Goal: Task Accomplishment & Management: Complete application form

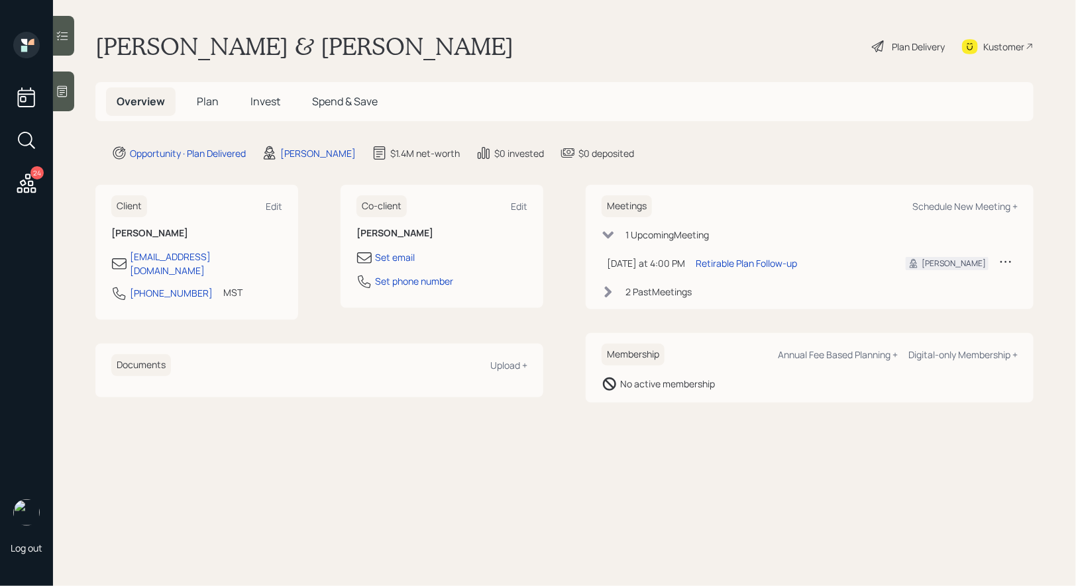
click at [206, 95] on span "Plan" at bounding box center [208, 101] width 22 height 15
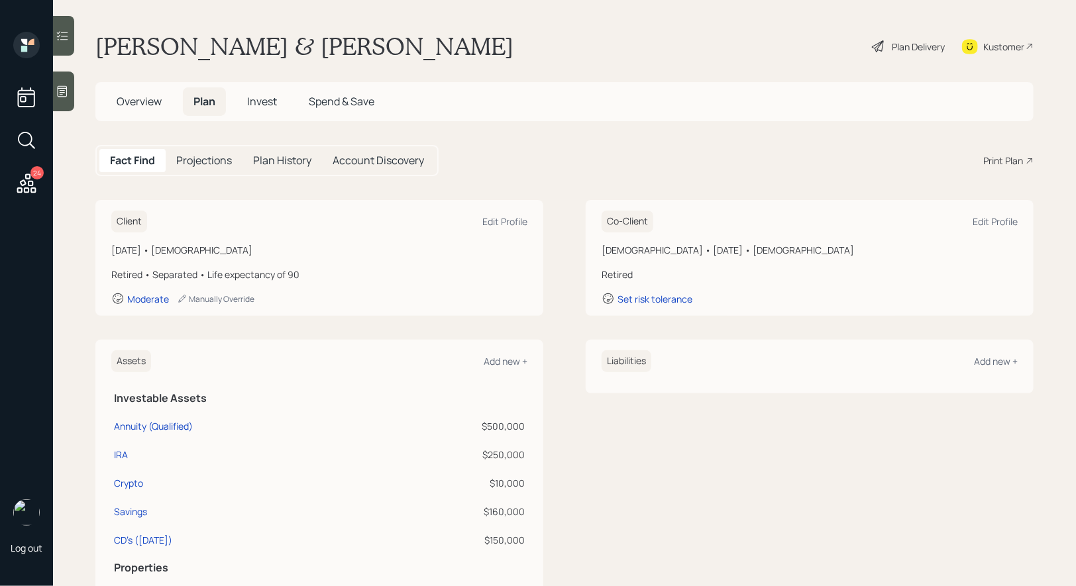
click at [907, 45] on div "Plan Delivery" at bounding box center [918, 47] width 53 height 14
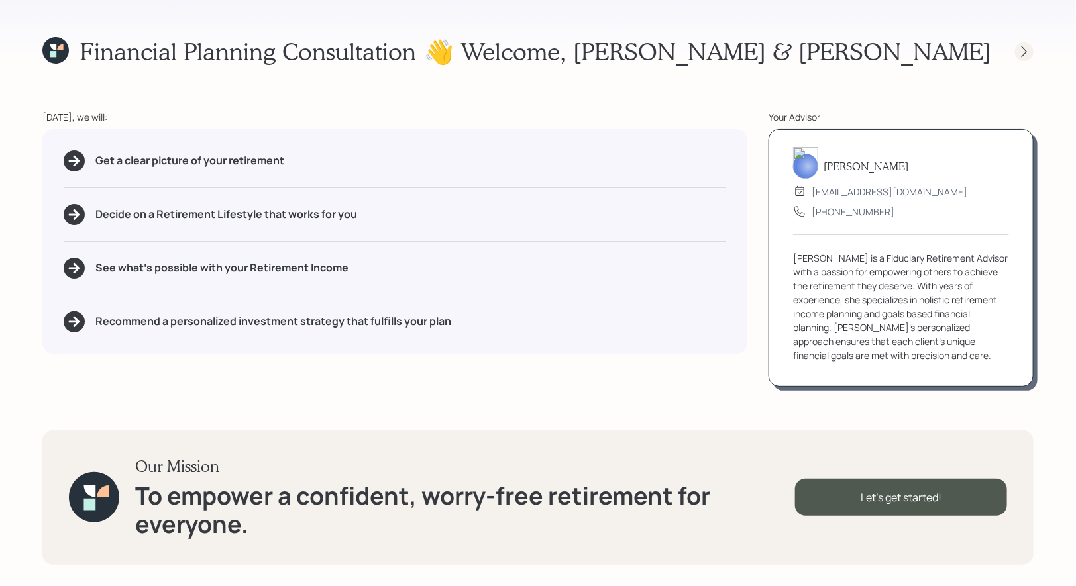
click at [1029, 54] on icon at bounding box center [1024, 51] width 13 height 13
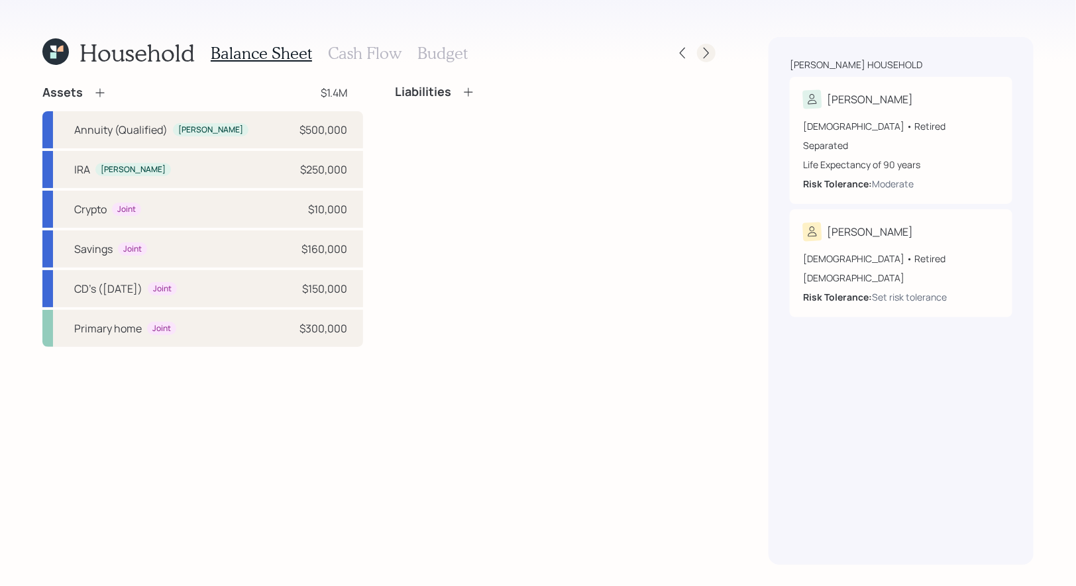
click at [705, 54] on icon at bounding box center [706, 52] width 13 height 13
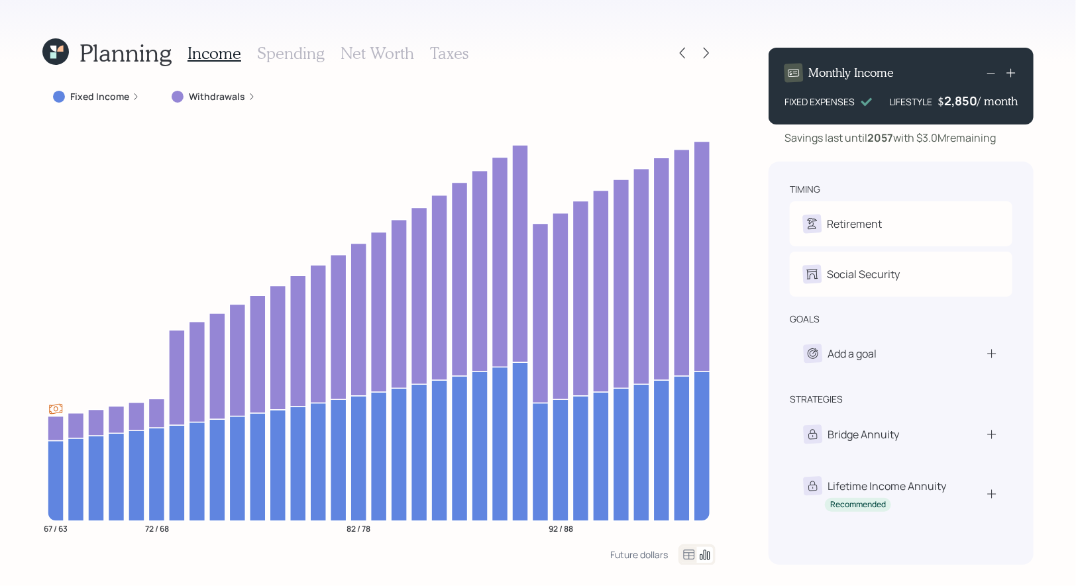
click at [451, 50] on h3 "Taxes" at bounding box center [449, 53] width 38 height 19
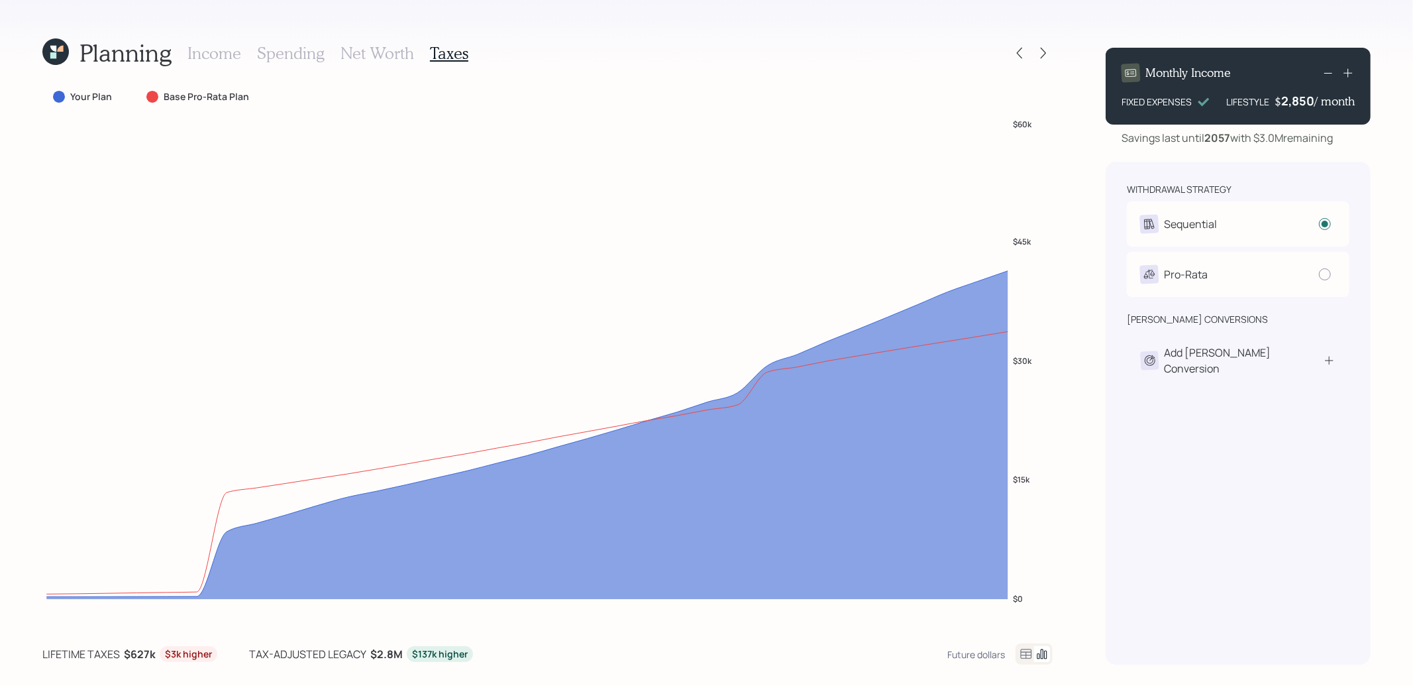
click at [52, 59] on icon at bounding box center [55, 51] width 27 height 27
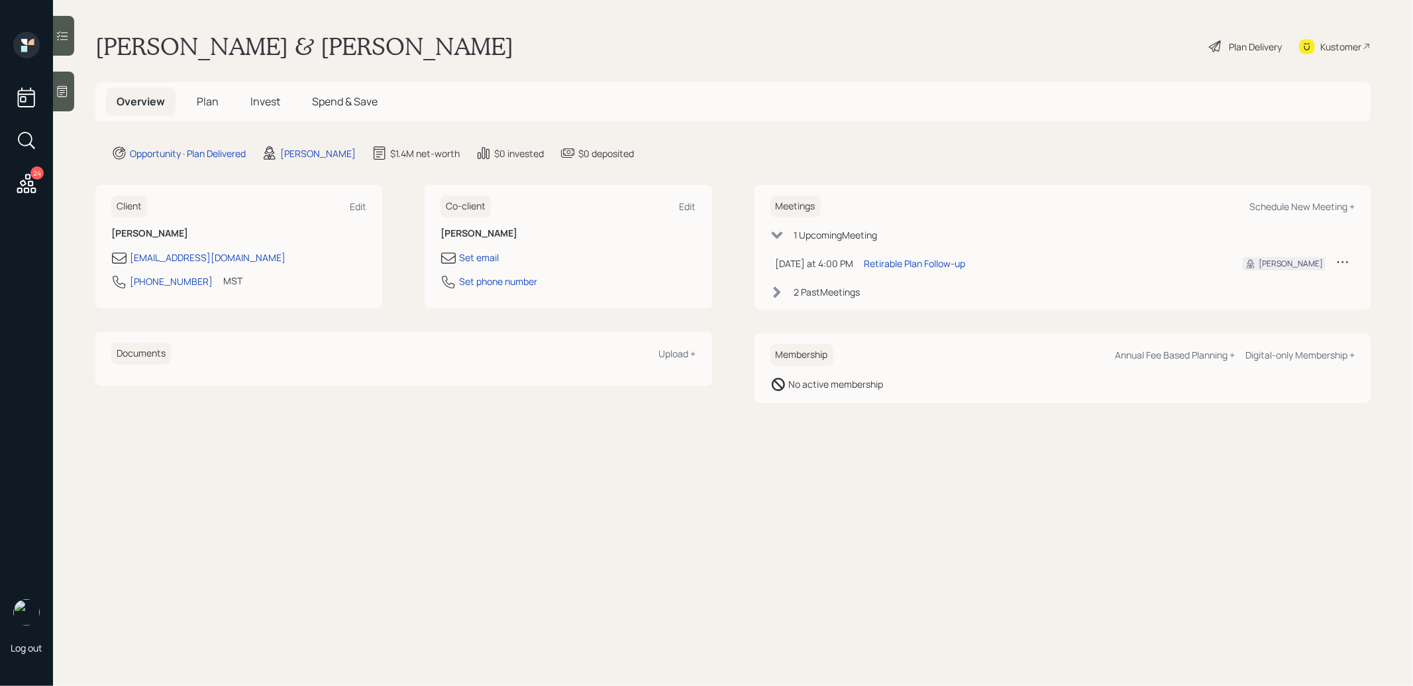
click at [207, 97] on span "Plan" at bounding box center [208, 101] width 22 height 15
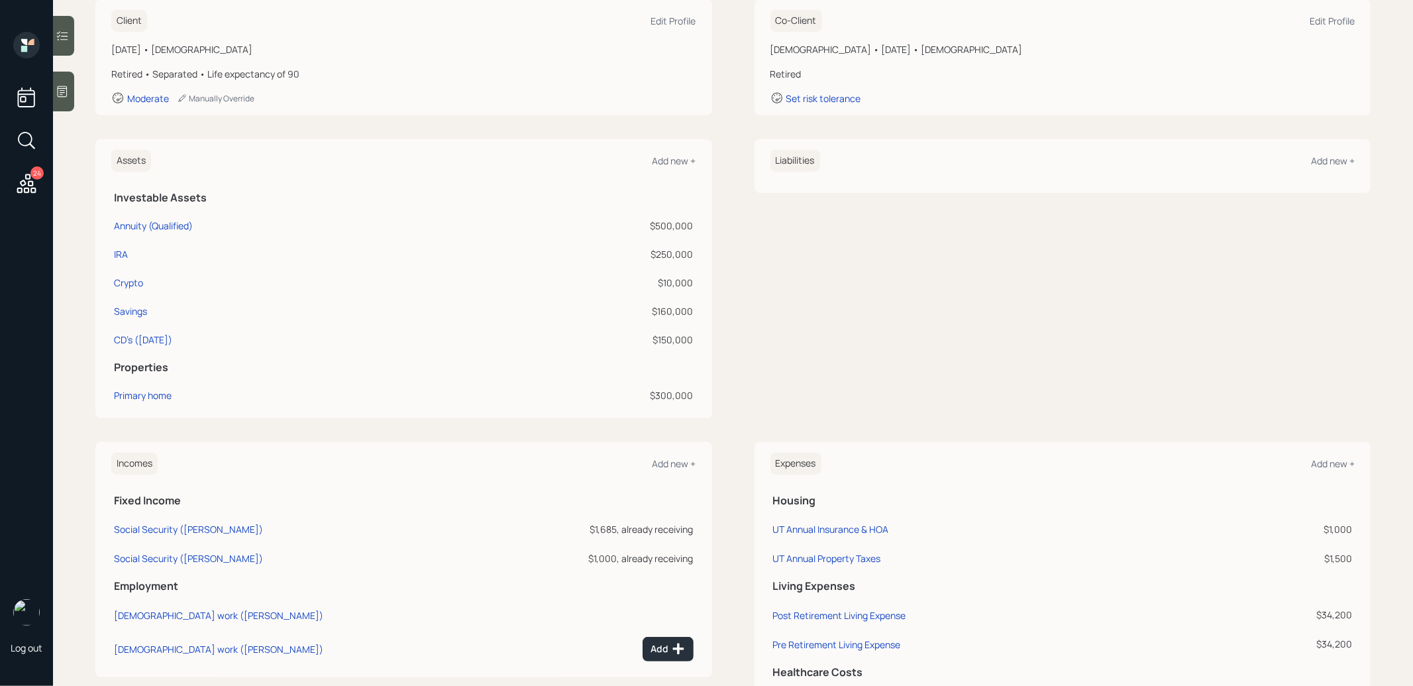
scroll to position [308, 0]
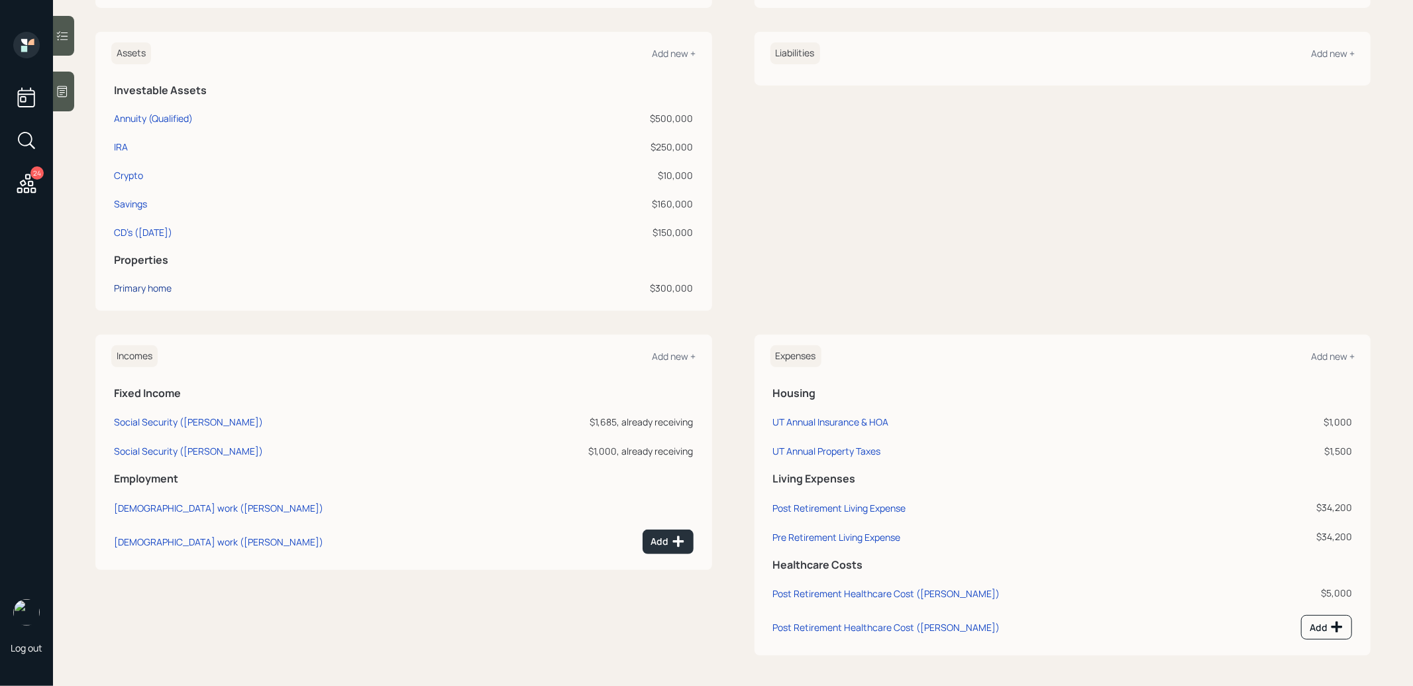
click at [133, 286] on div "Primary home" at bounding box center [143, 288] width 58 height 14
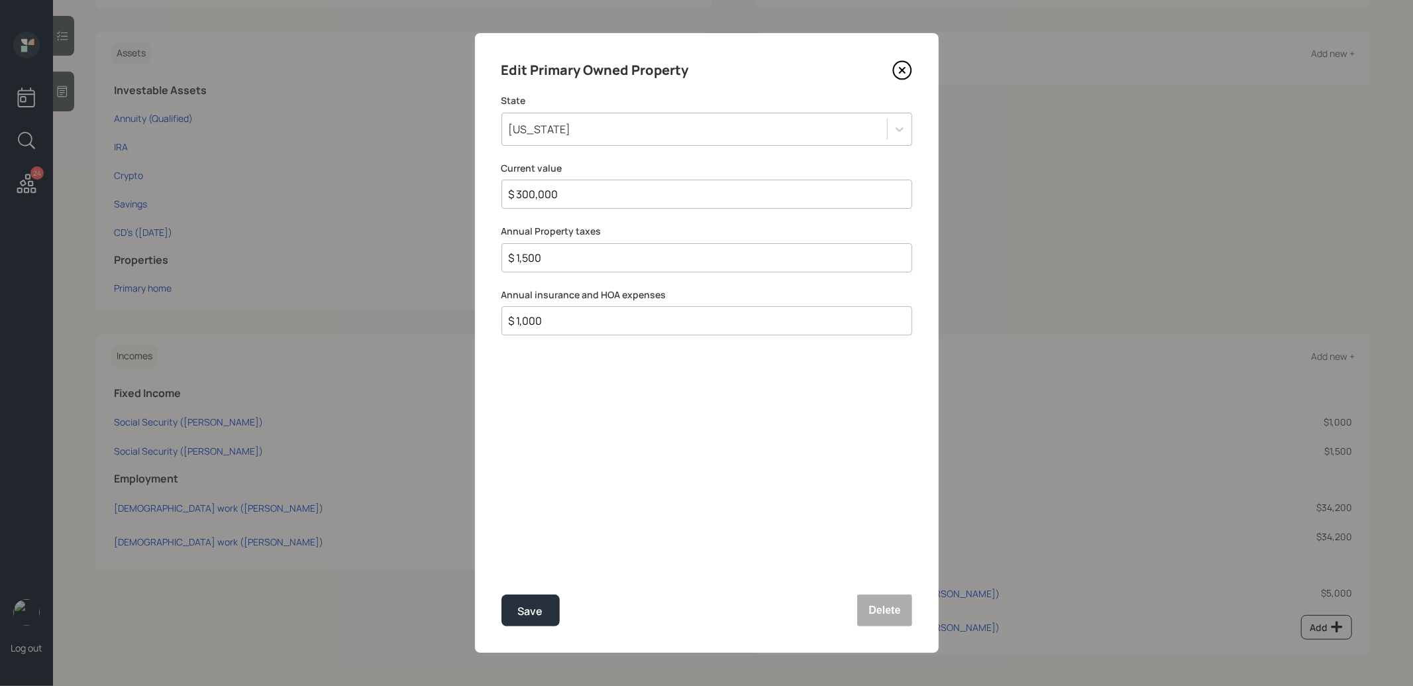
click at [902, 68] on icon at bounding box center [903, 70] width 20 height 20
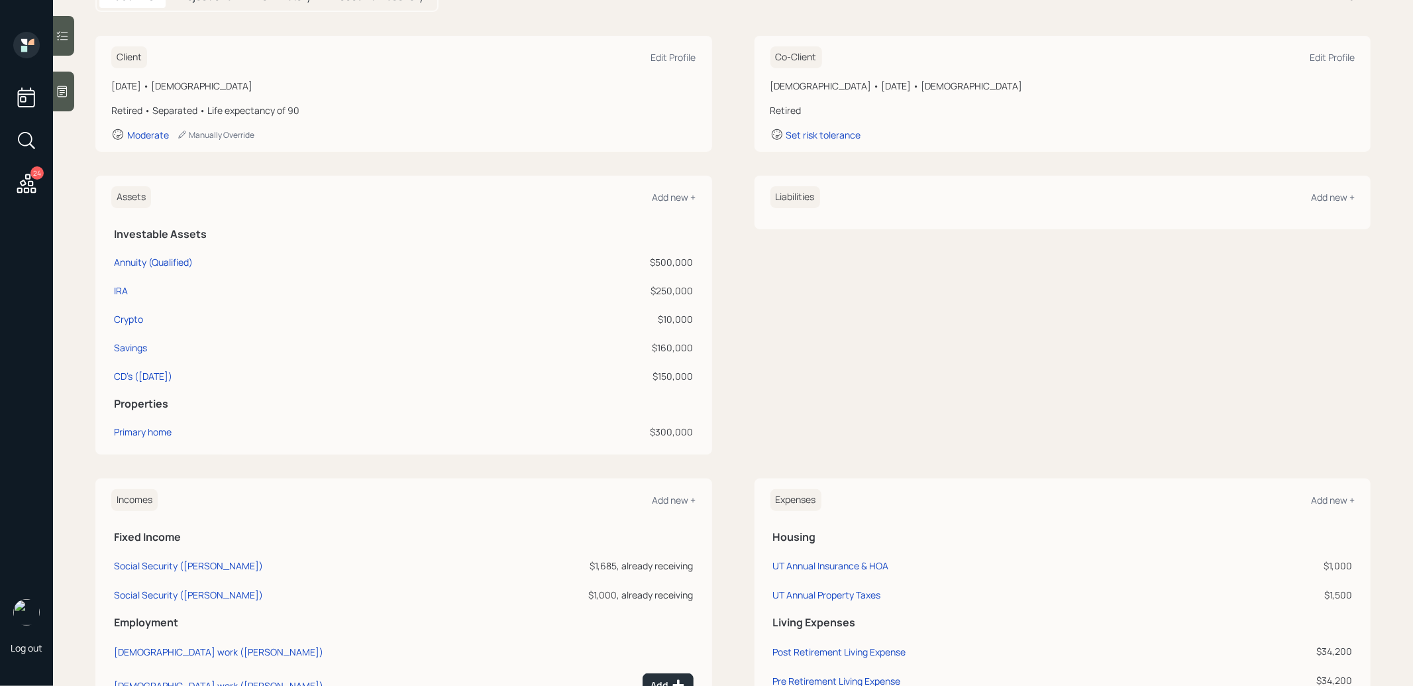
scroll to position [308, 0]
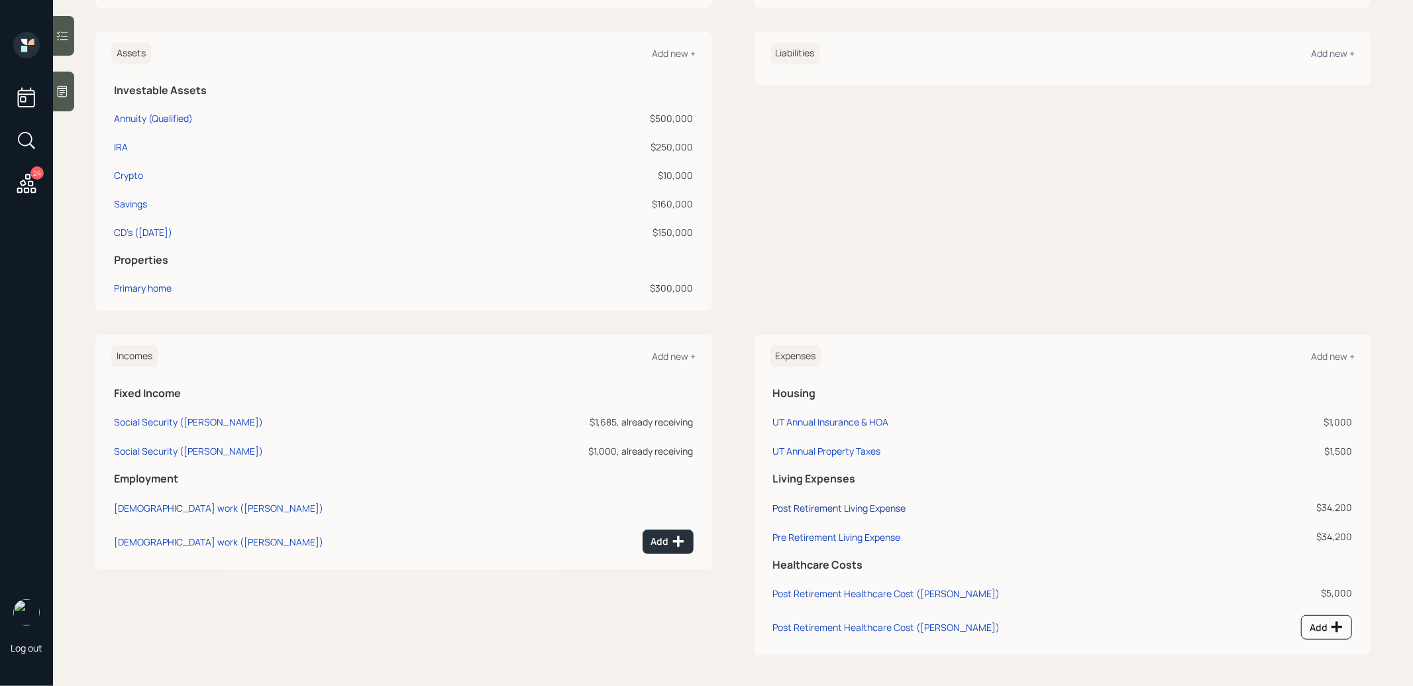
click at [848, 509] on div "Post Retirement Living Expense" at bounding box center [839, 508] width 133 height 13
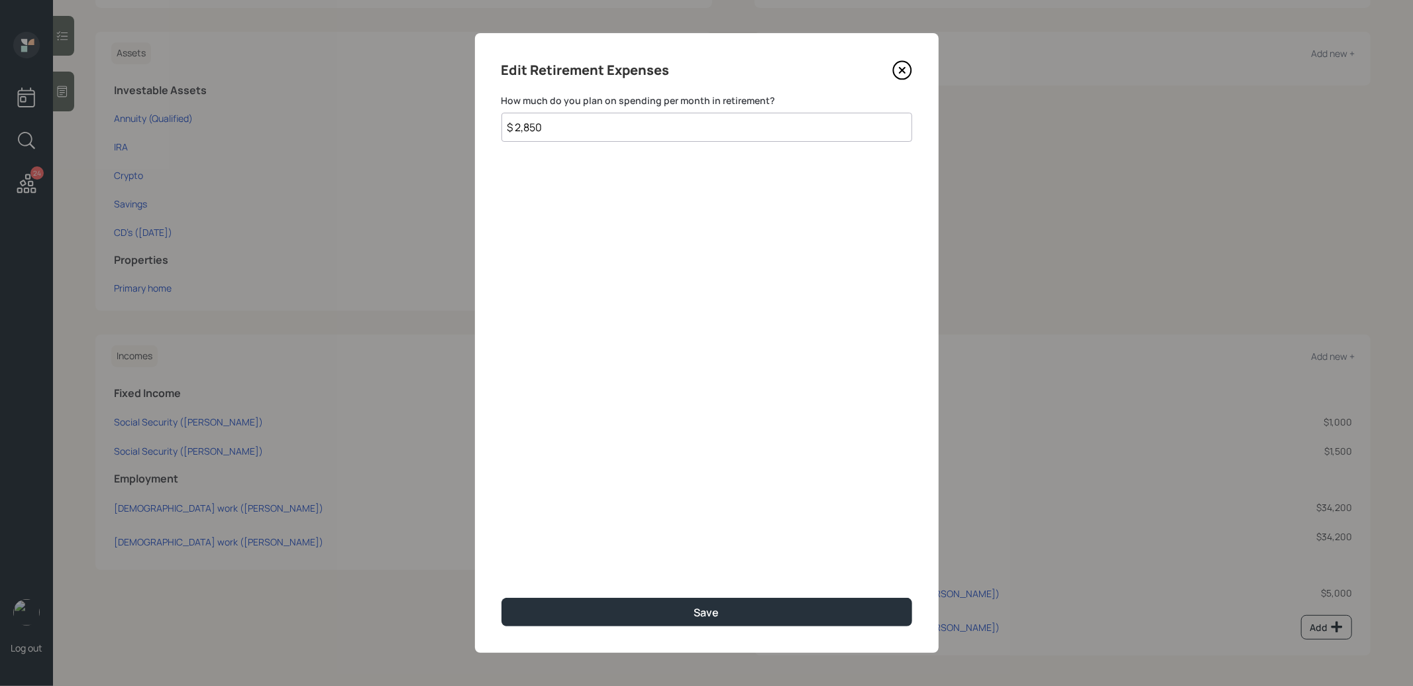
click at [902, 68] on icon at bounding box center [903, 70] width 20 height 20
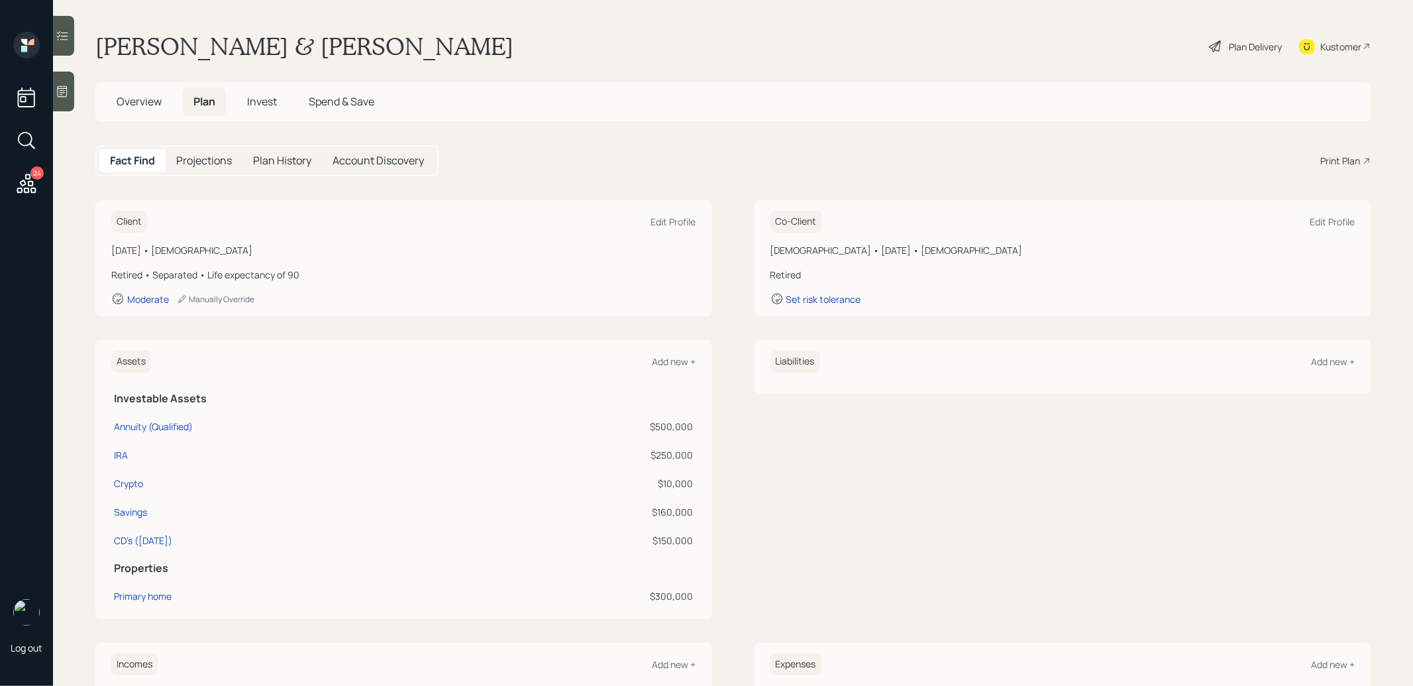
click at [1219, 53] on icon at bounding box center [1216, 46] width 16 height 16
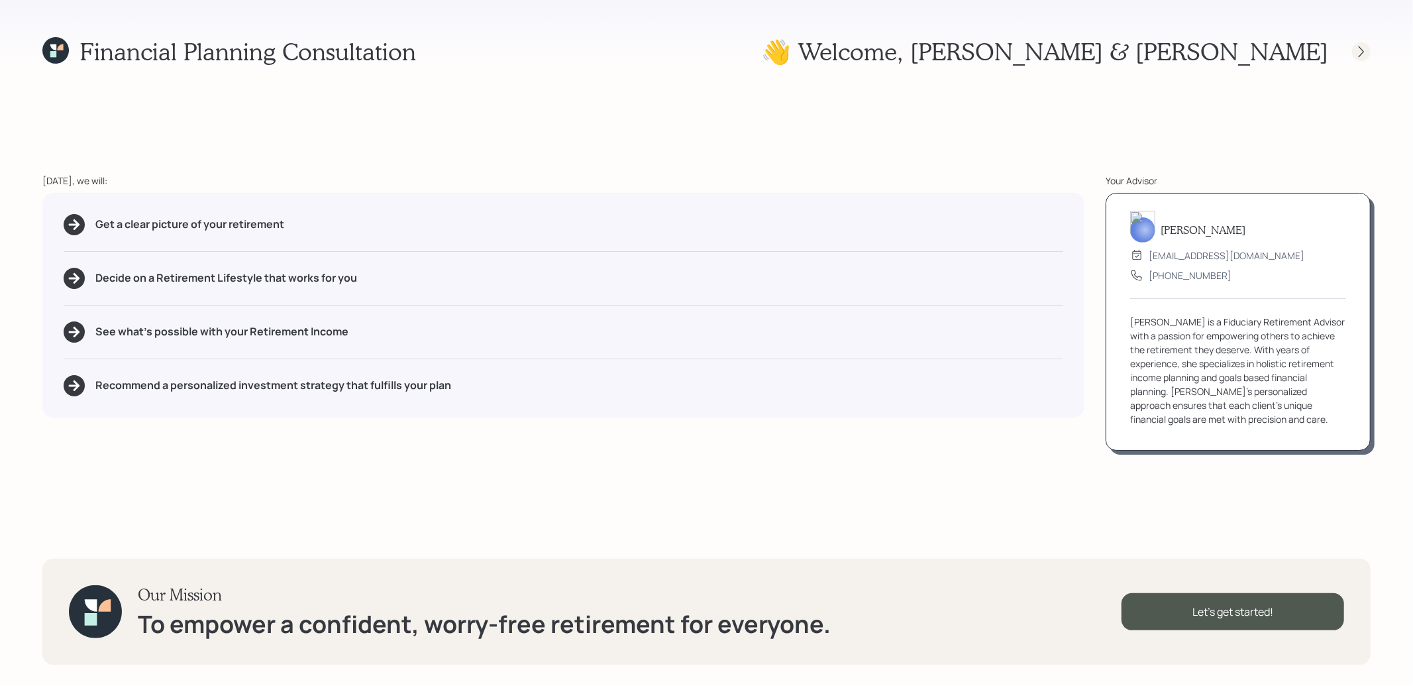
click at [1362, 54] on icon at bounding box center [1361, 51] width 13 height 13
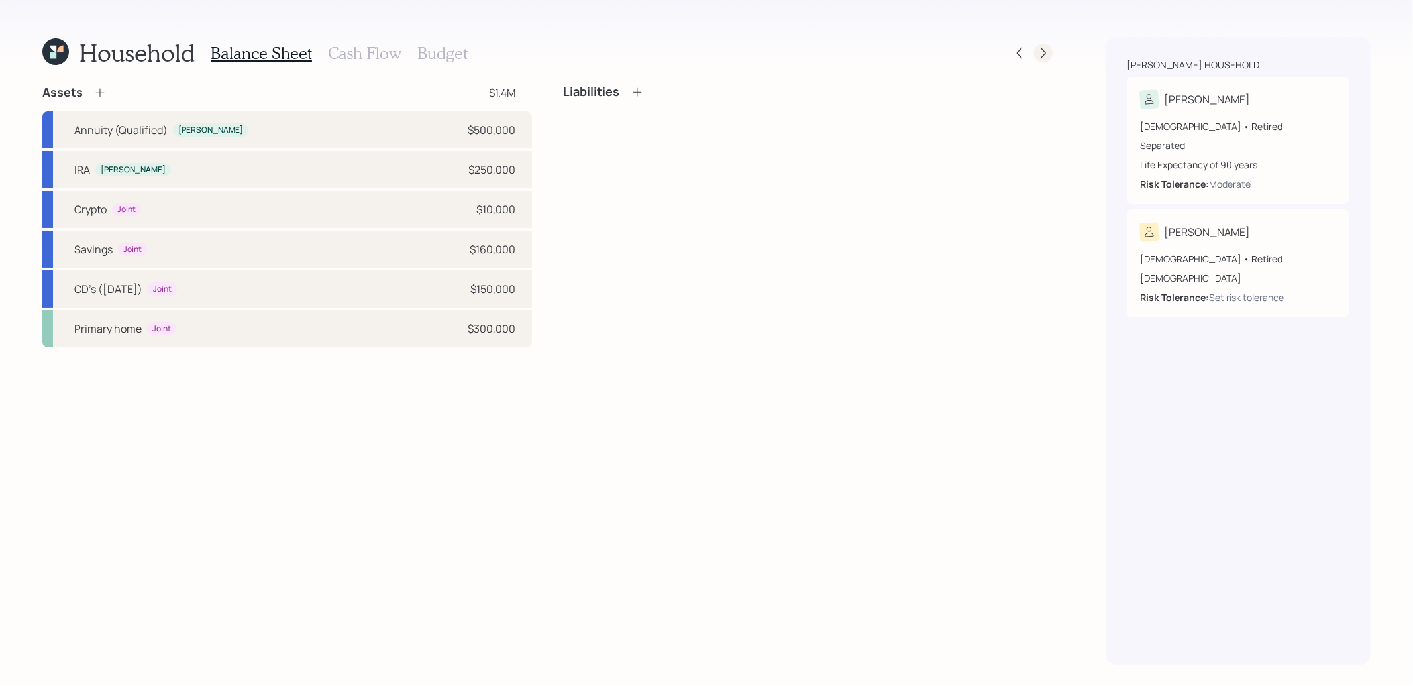
click at [1045, 55] on icon at bounding box center [1043, 52] width 13 height 13
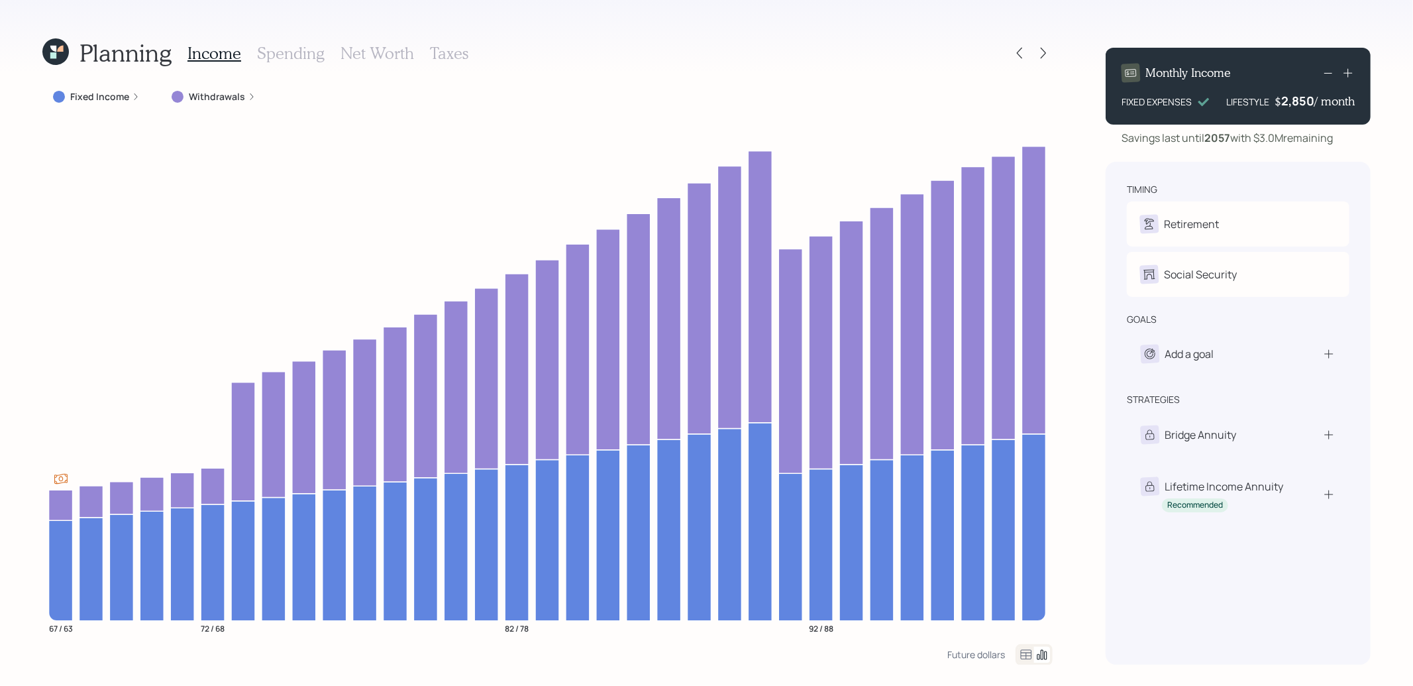
click at [443, 47] on h3 "Taxes" at bounding box center [449, 53] width 38 height 19
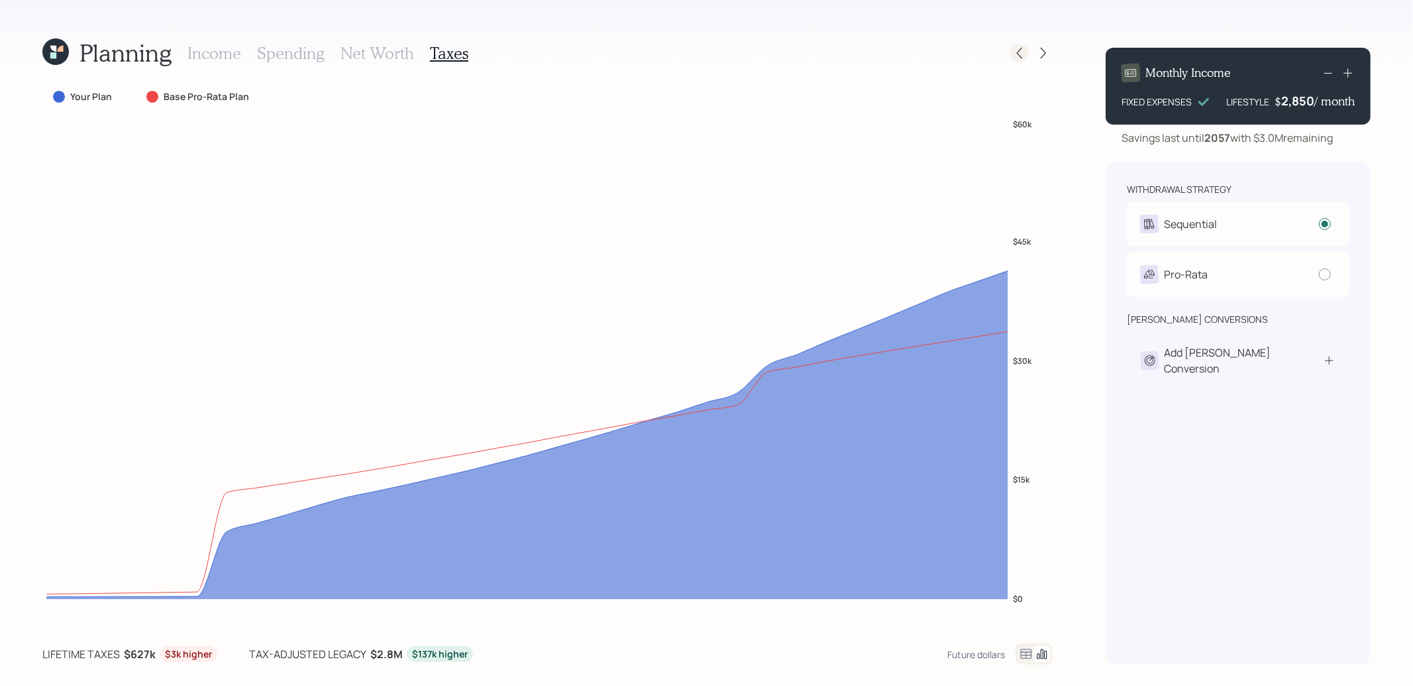
click at [1021, 54] on icon at bounding box center [1019, 52] width 13 height 13
